Goal: Task Accomplishment & Management: Manage account settings

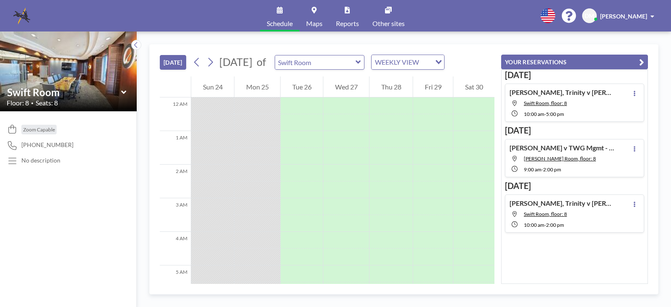
scroll to position [285, 0]
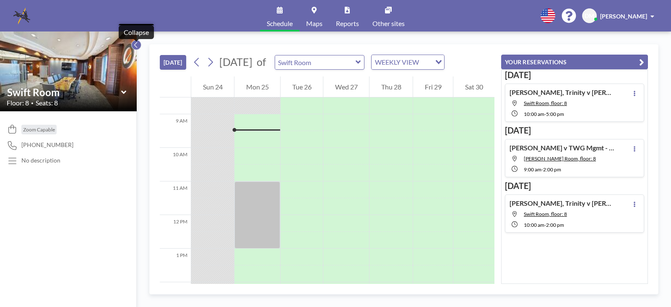
click at [137, 47] on icon at bounding box center [135, 45] width 5 height 8
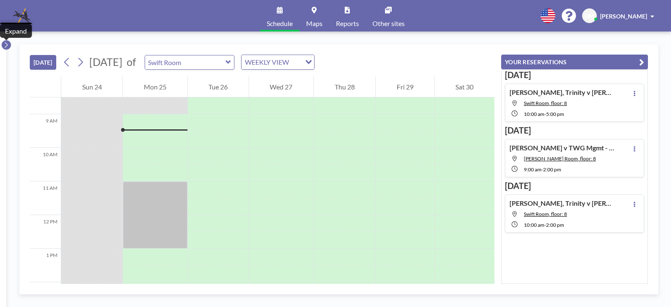
click at [3, 44] on button at bounding box center [6, 45] width 10 height 10
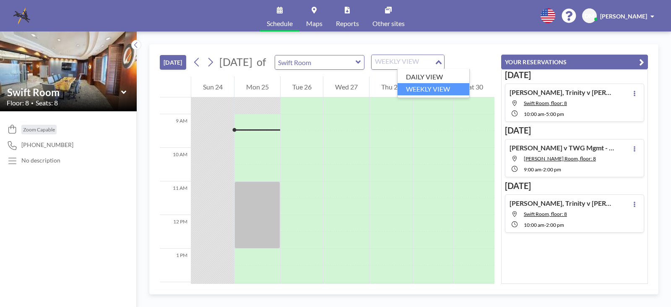
click at [442, 63] on icon "Search for option" at bounding box center [439, 62] width 6 height 4
click at [440, 74] on li "DAILY VIEW" at bounding box center [434, 77] width 72 height 12
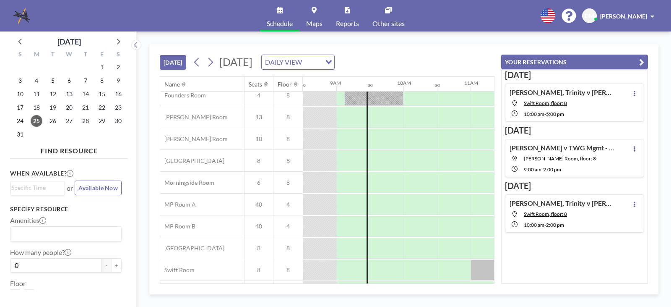
scroll to position [118, 571]
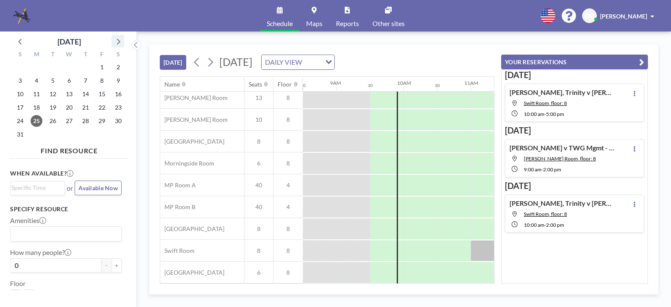
click at [117, 40] on icon at bounding box center [117, 41] width 11 height 11
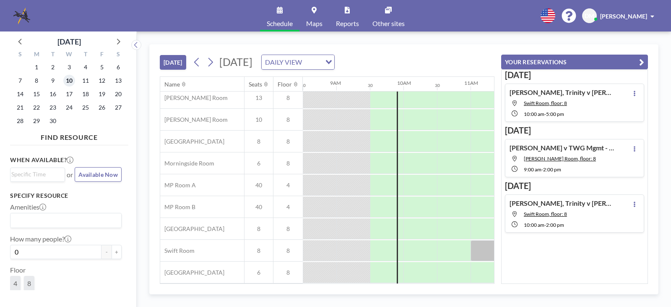
click at [70, 79] on span "10" at bounding box center [69, 81] width 12 height 12
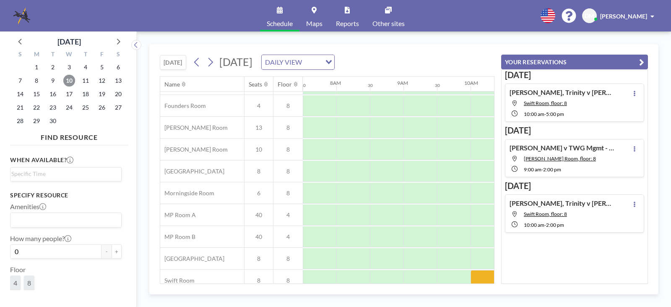
scroll to position [118, 503]
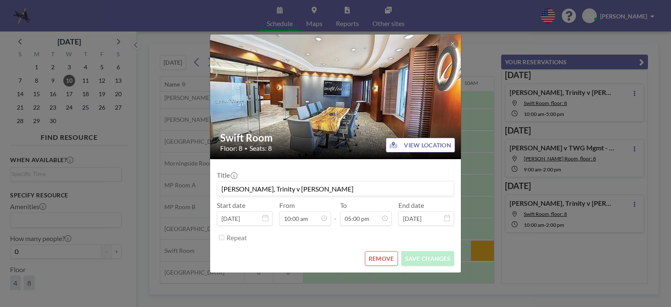
click at [558, 272] on div "Swift Room Floor: 8 • Seats: 8 VIEW LOCATION Title Byrd, Trinity v Drayton-Park…" at bounding box center [335, 153] width 671 height 307
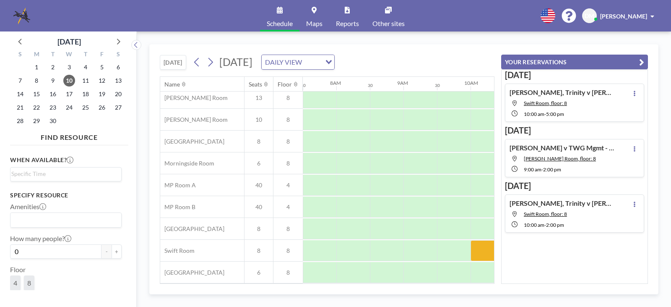
click at [632, 87] on div "Byrd, Trinity v Drayton-Parker Swift Room, floor: 8 10:00 AM - 5:00 PM" at bounding box center [574, 102] width 139 height 38
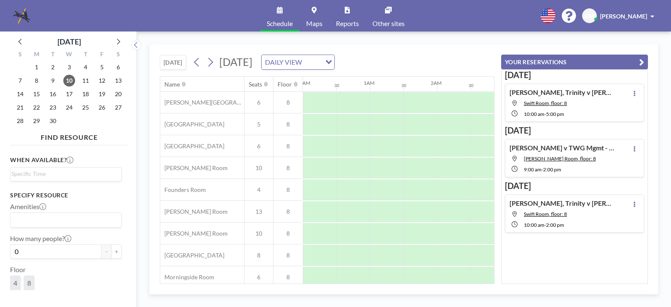
scroll to position [118, 638]
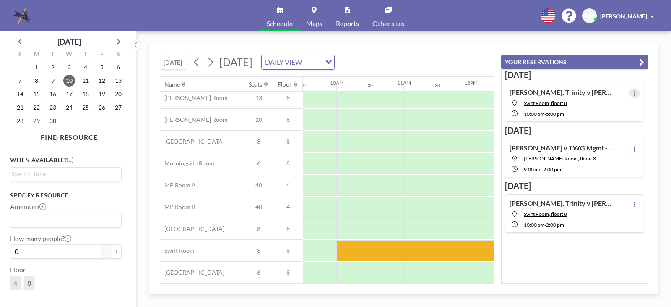
click at [633, 93] on icon at bounding box center [634, 93] width 3 height 5
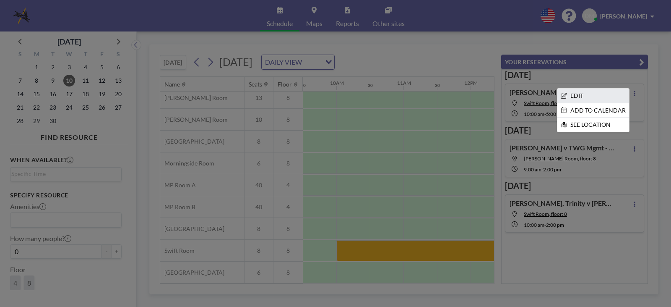
click at [579, 94] on li "EDIT" at bounding box center [594, 96] width 72 height 14
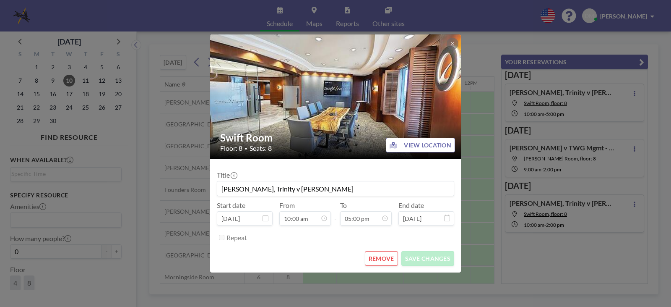
scroll to position [508, 0]
click at [376, 260] on button "REMOVE" at bounding box center [381, 258] width 33 height 15
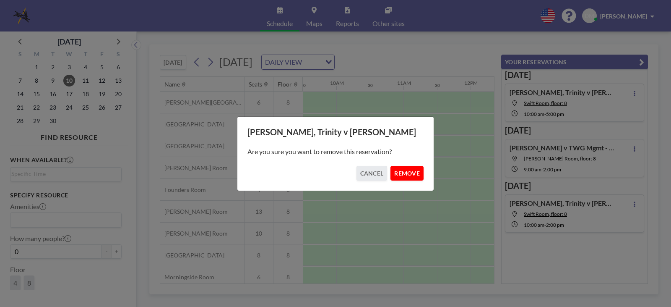
click at [398, 175] on button "REMOVE" at bounding box center [407, 173] width 33 height 15
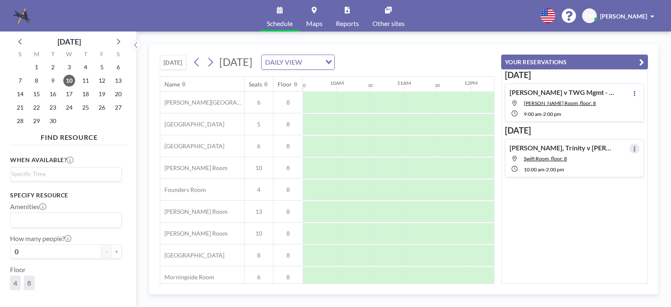
click at [633, 149] on icon at bounding box center [634, 148] width 3 height 5
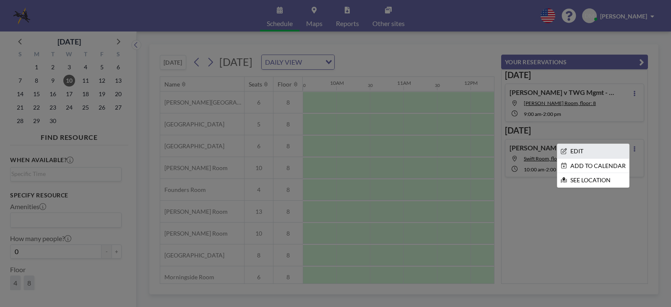
click at [579, 152] on li "EDIT" at bounding box center [594, 151] width 72 height 14
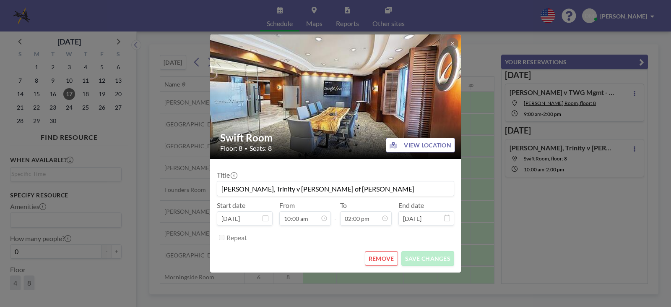
scroll to position [0, 638]
click at [377, 260] on button "REMOVE" at bounding box center [381, 258] width 33 height 15
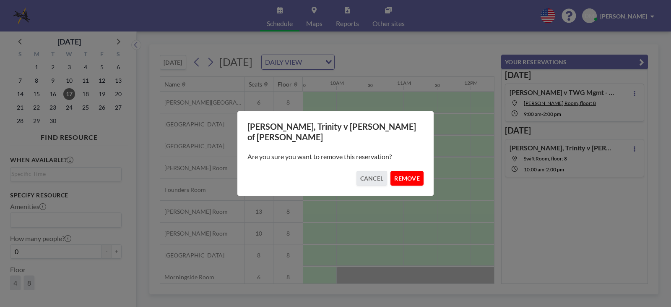
click at [402, 178] on button "REMOVE" at bounding box center [407, 178] width 33 height 15
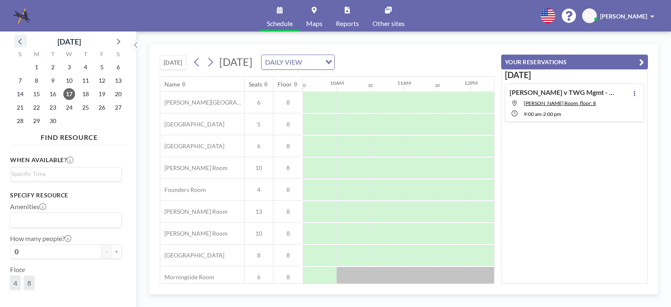
click at [21, 41] on icon at bounding box center [20, 41] width 11 height 11
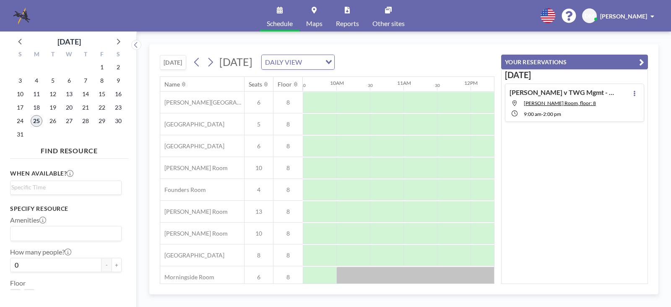
click at [36, 119] on span "25" at bounding box center [37, 121] width 12 height 12
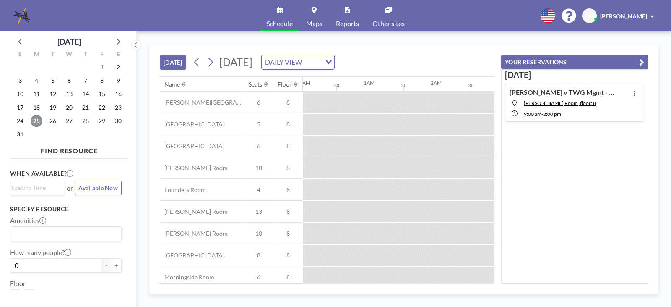
scroll to position [0, 604]
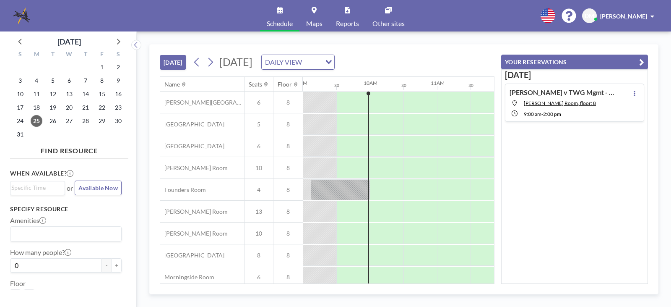
click at [644, 59] on icon "button" at bounding box center [641, 62] width 5 height 10
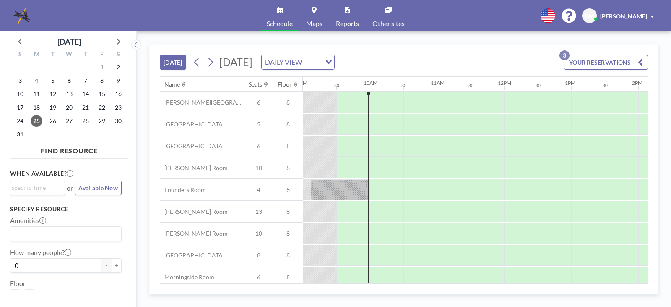
click at [644, 59] on button "YOUR RESERVATIONS 3" at bounding box center [606, 62] width 84 height 15
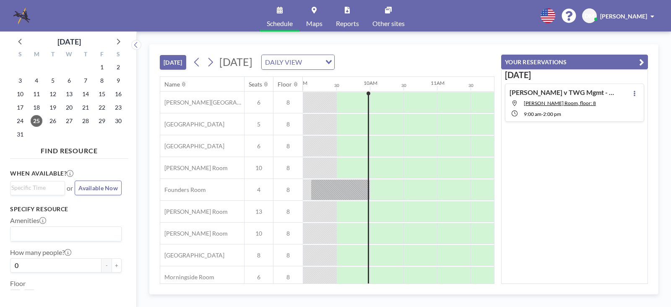
click at [532, 64] on button "YOUR RESERVATIONS" at bounding box center [574, 62] width 147 height 15
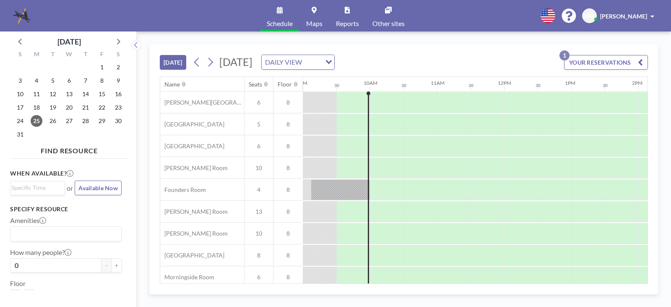
click at [586, 60] on button "YOUR RESERVATIONS 1" at bounding box center [606, 62] width 84 height 15
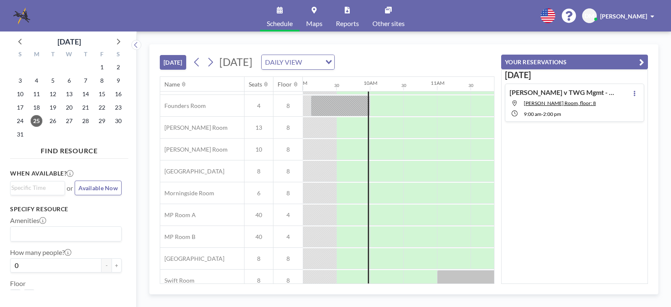
scroll to position [118, 604]
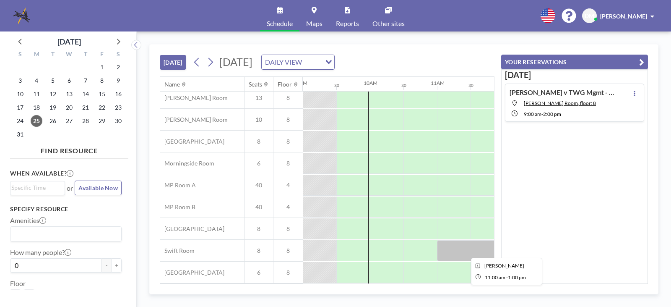
click at [454, 249] on div at bounding box center [504, 250] width 134 height 21
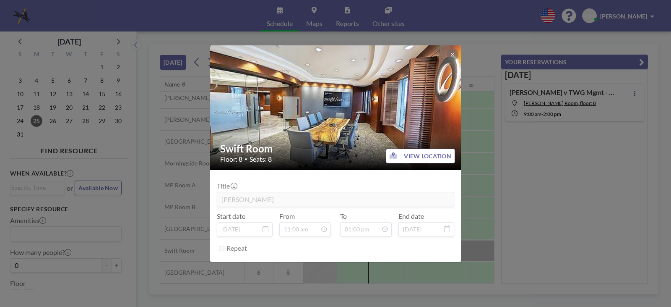
click at [256, 183] on div "Title Denise Muscatell" at bounding box center [335, 194] width 237 height 25
click at [268, 183] on div "Title Denise Muscatell" at bounding box center [335, 194] width 237 height 25
click at [586, 217] on div "Swift Room Floor: 8 • Seats: 8 VIEW LOCATION Title Denise Muscatell Start date …" at bounding box center [335, 153] width 671 height 307
